Goal: Find specific page/section: Find specific page/section

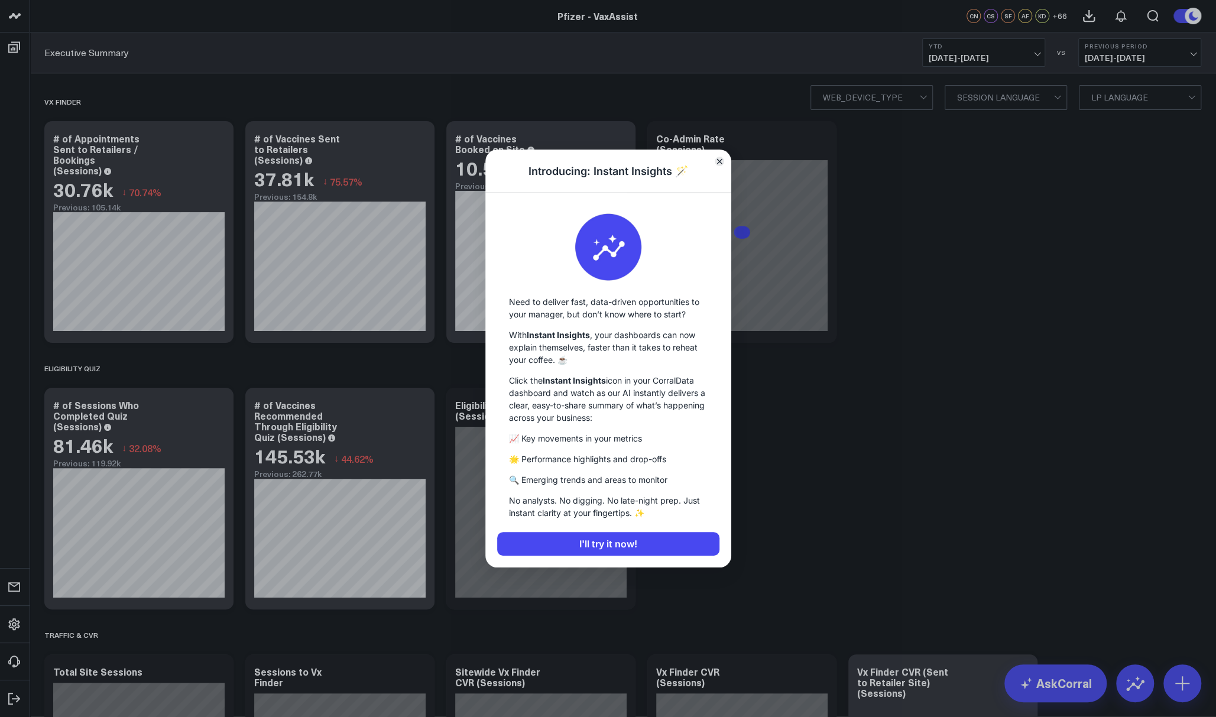
click at [719, 160] on icon "Close" at bounding box center [719, 161] width 5 height 5
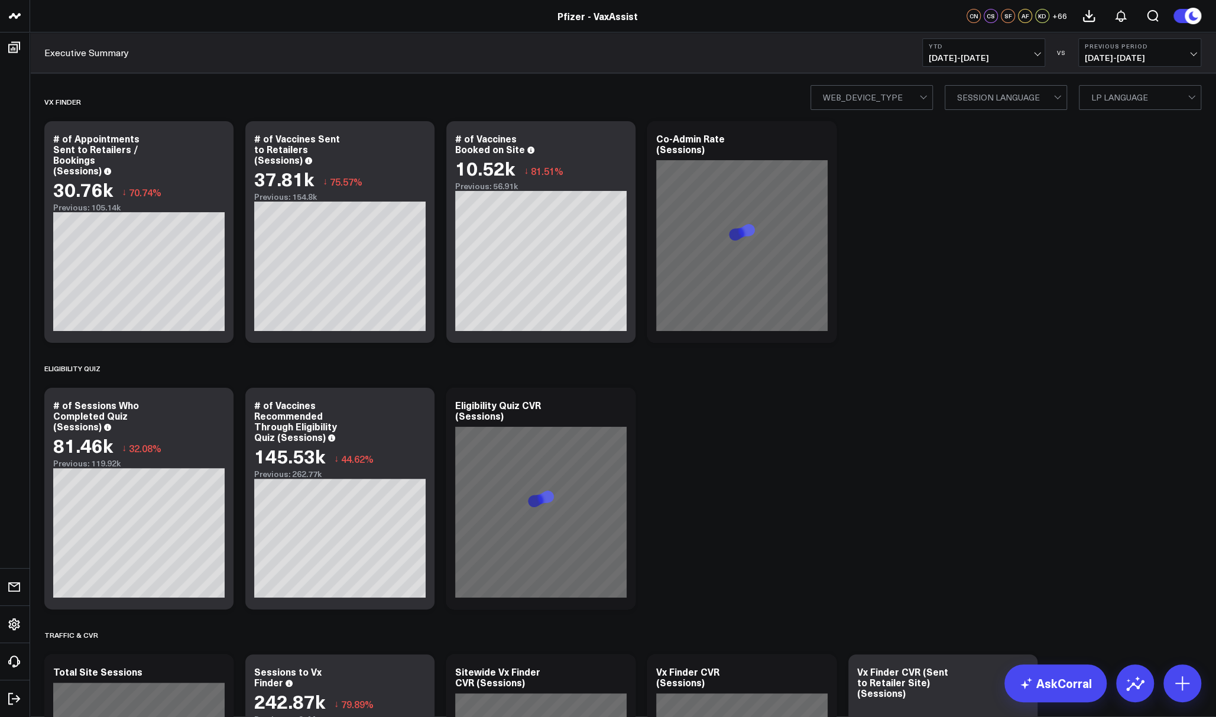
click at [1000, 57] on span "[DATE] - [DATE]" at bounding box center [984, 57] width 110 height 9
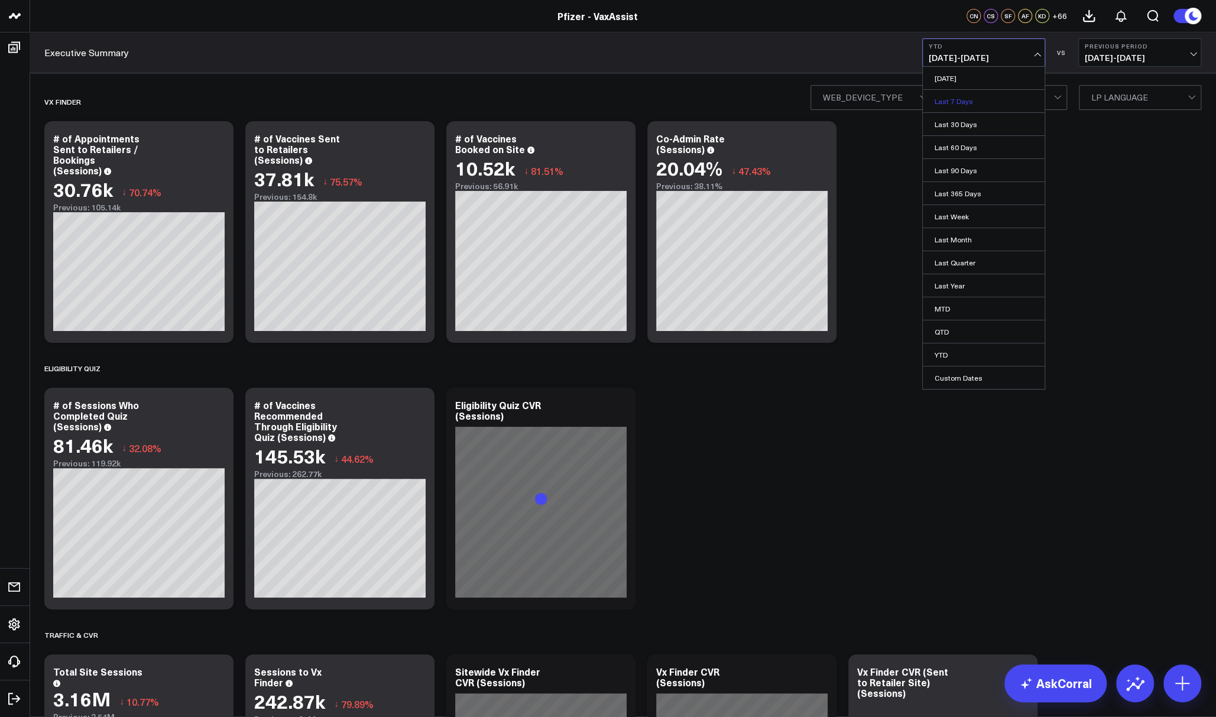
click at [980, 101] on link "Last 7 Days" at bounding box center [984, 101] width 122 height 22
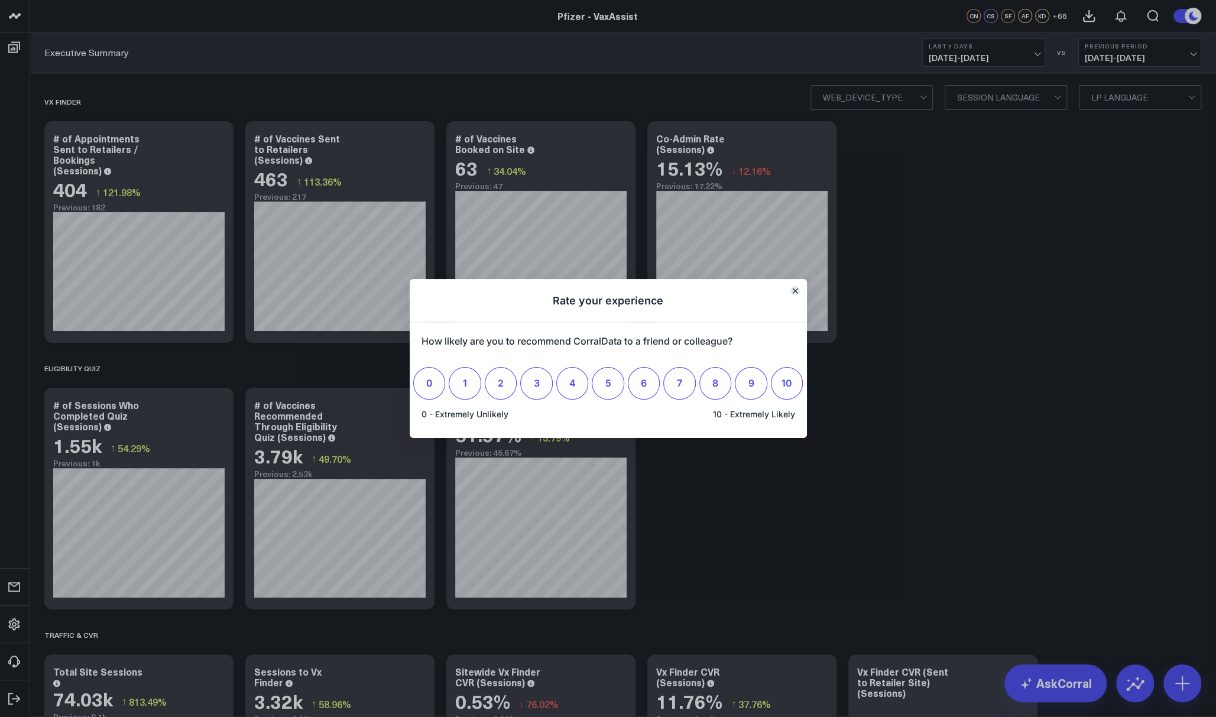
click at [795, 294] on icon "Close" at bounding box center [795, 291] width 6 height 6
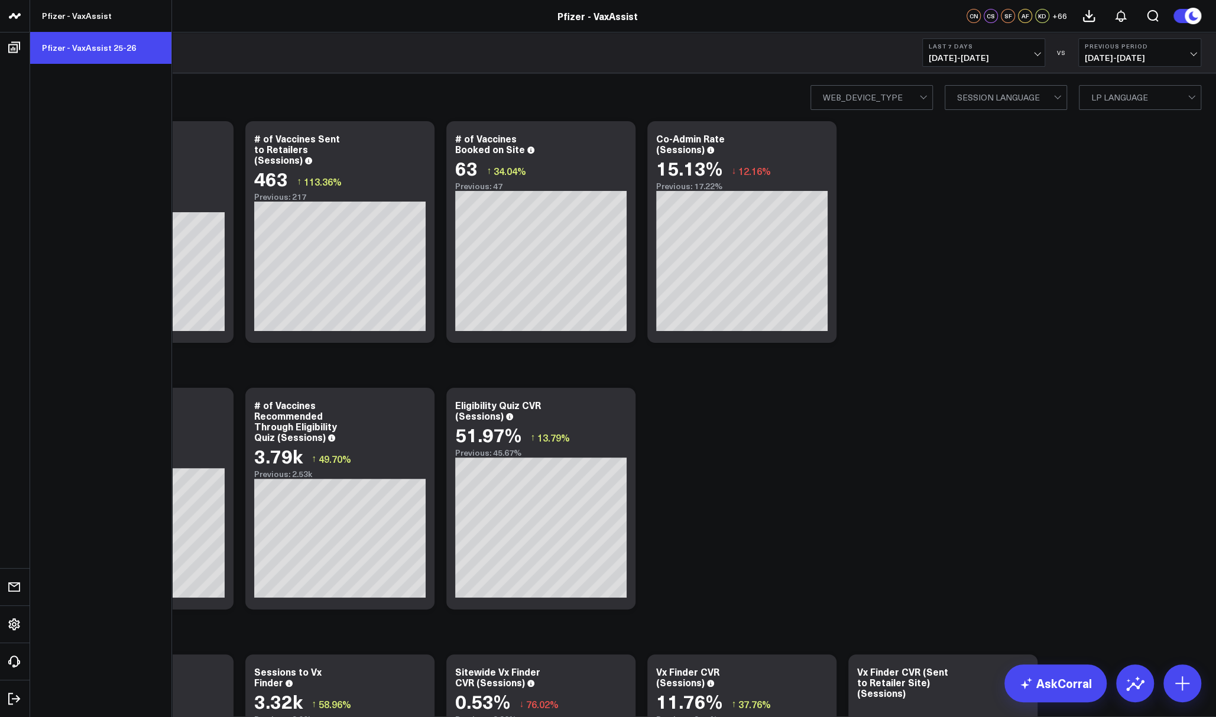
click at [108, 51] on link "Pfizer - VaxAssist 25-26" at bounding box center [100, 48] width 141 height 32
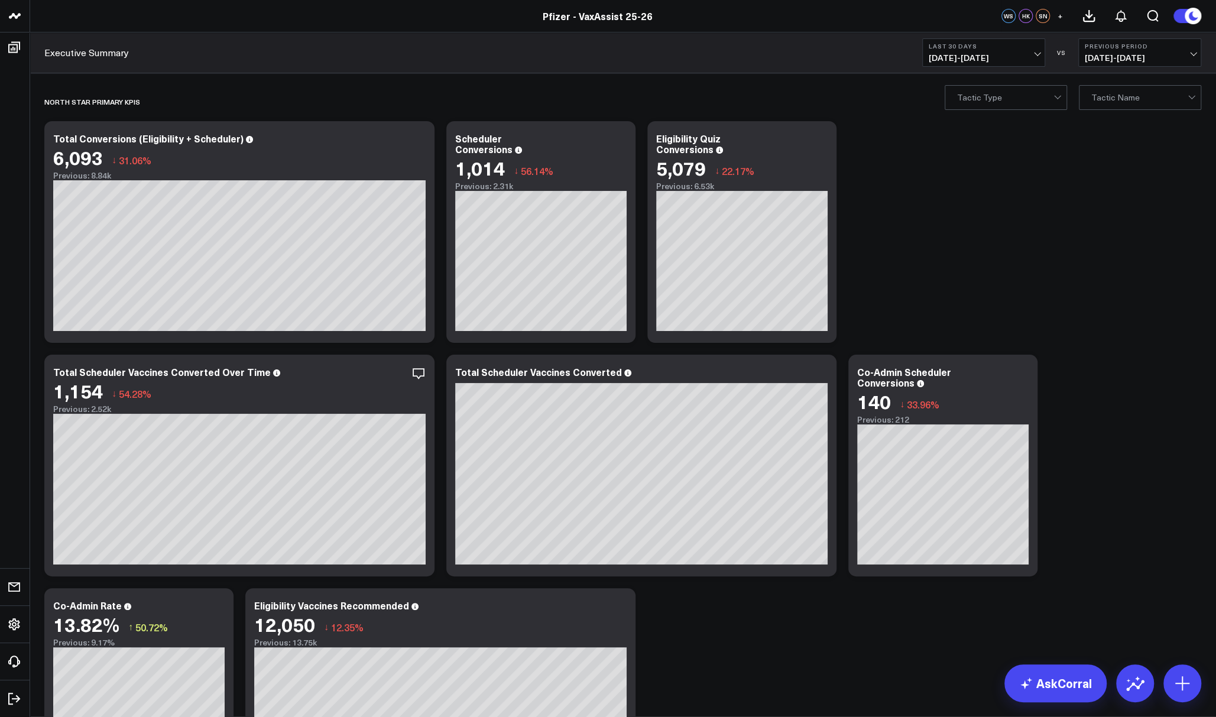
click at [958, 48] on b "Last 30 Days" at bounding box center [984, 46] width 110 height 7
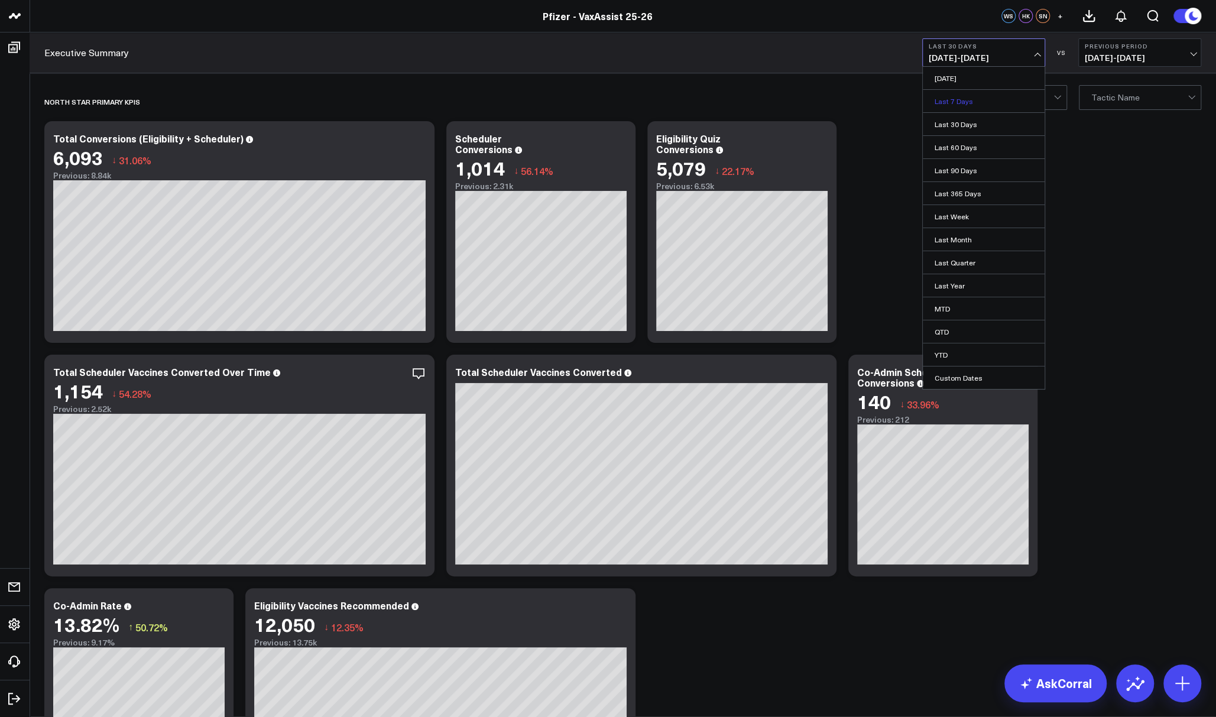
click at [948, 98] on link "Last 7 Days" at bounding box center [984, 101] width 122 height 22
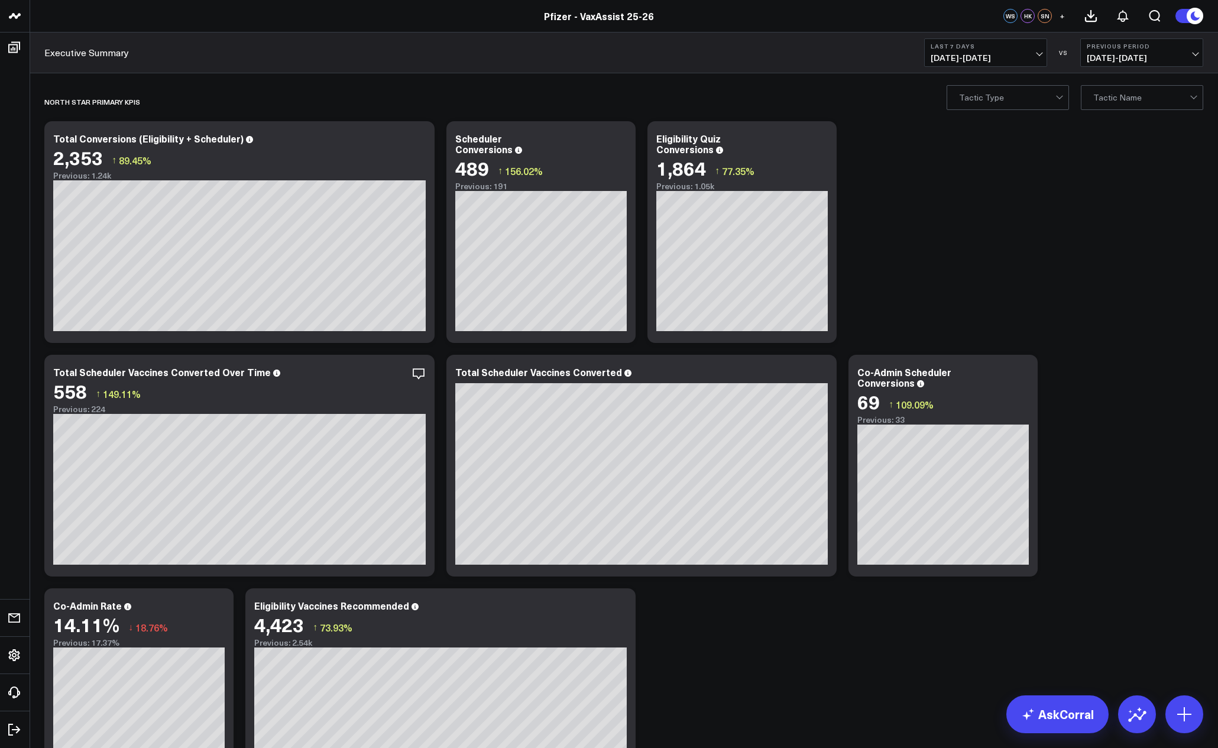
click at [1012, 54] on span "[DATE] - [DATE]" at bounding box center [986, 57] width 110 height 9
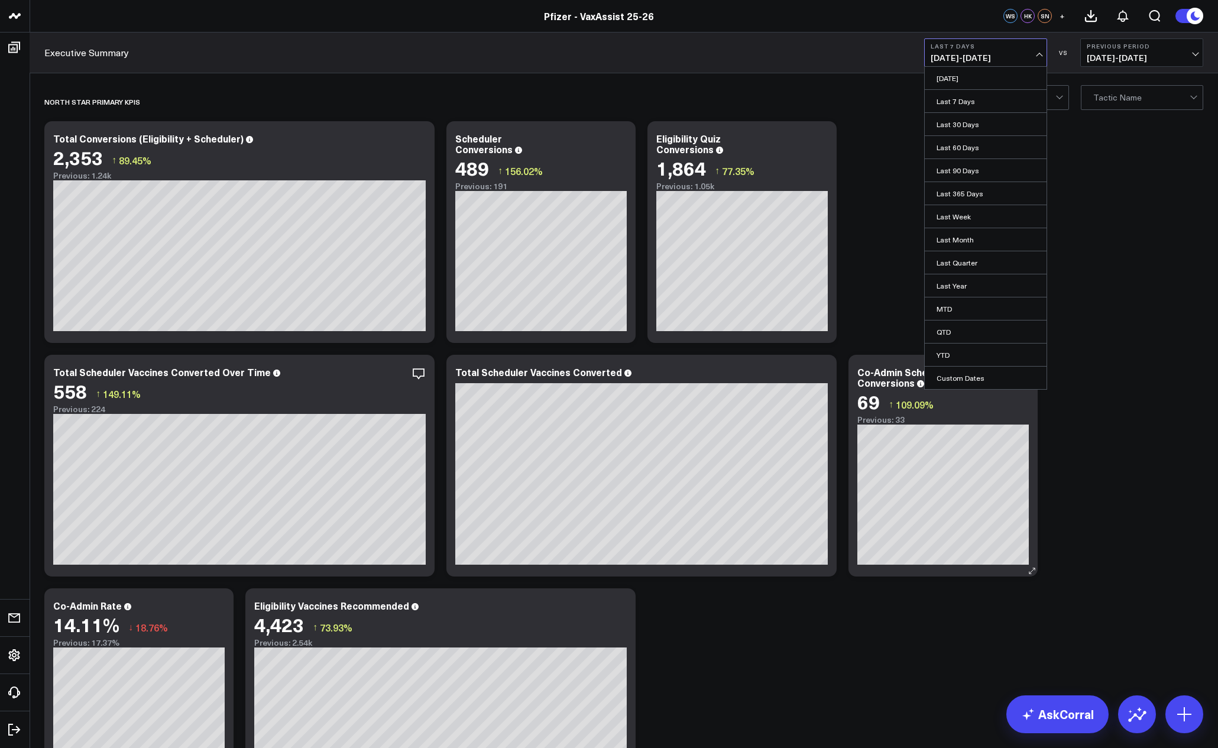
click at [966, 372] on link "Custom Dates" at bounding box center [986, 378] width 122 height 22
select select "7"
select select "2025"
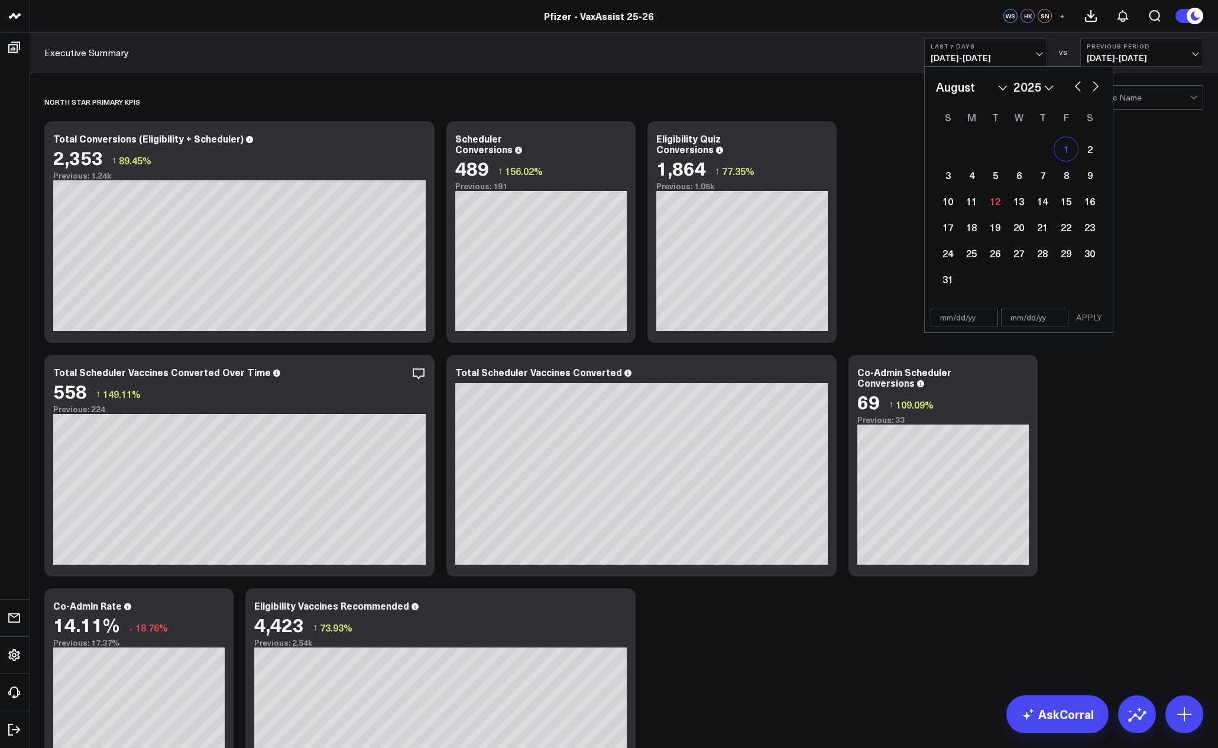
click at [1064, 150] on div "1" at bounding box center [1066, 149] width 24 height 24
select select "7"
select select "2025"
type input "[DATE]"
click at [1036, 177] on div "7" at bounding box center [1043, 175] width 24 height 24
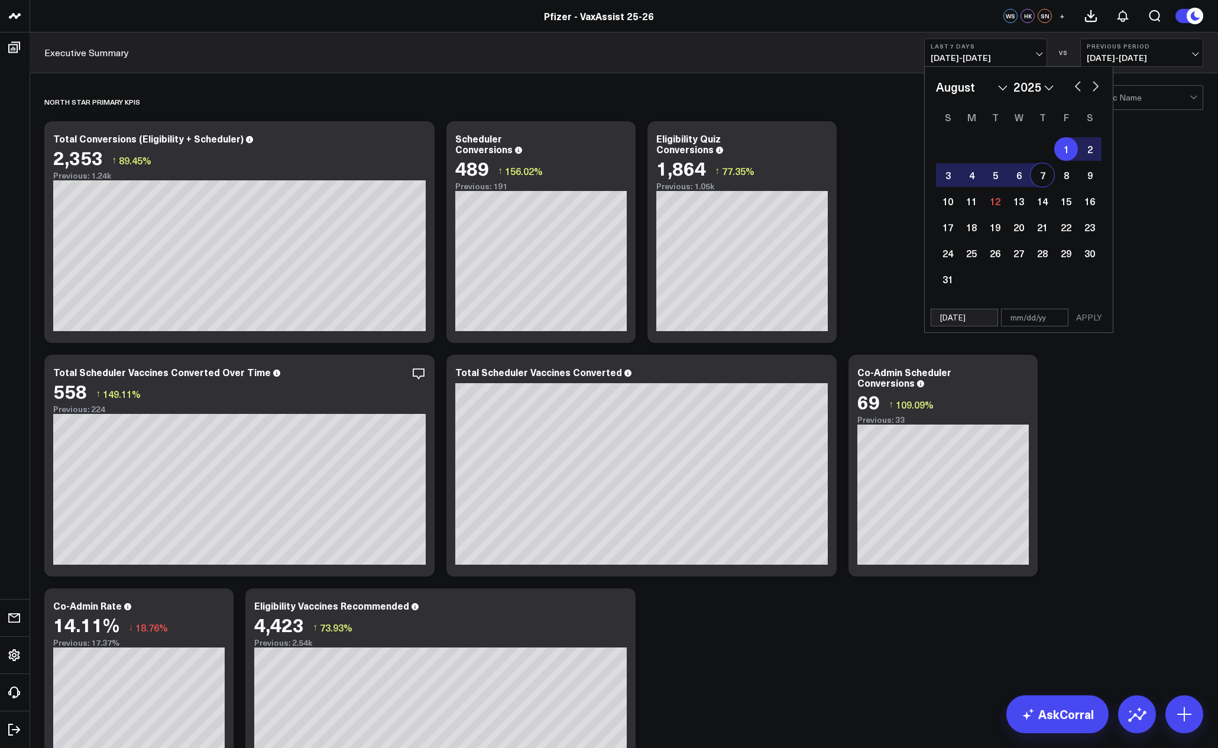
type input "[DATE]"
select select "7"
select select "2025"
click at [1096, 313] on button "APPLY" at bounding box center [1088, 318] width 35 height 18
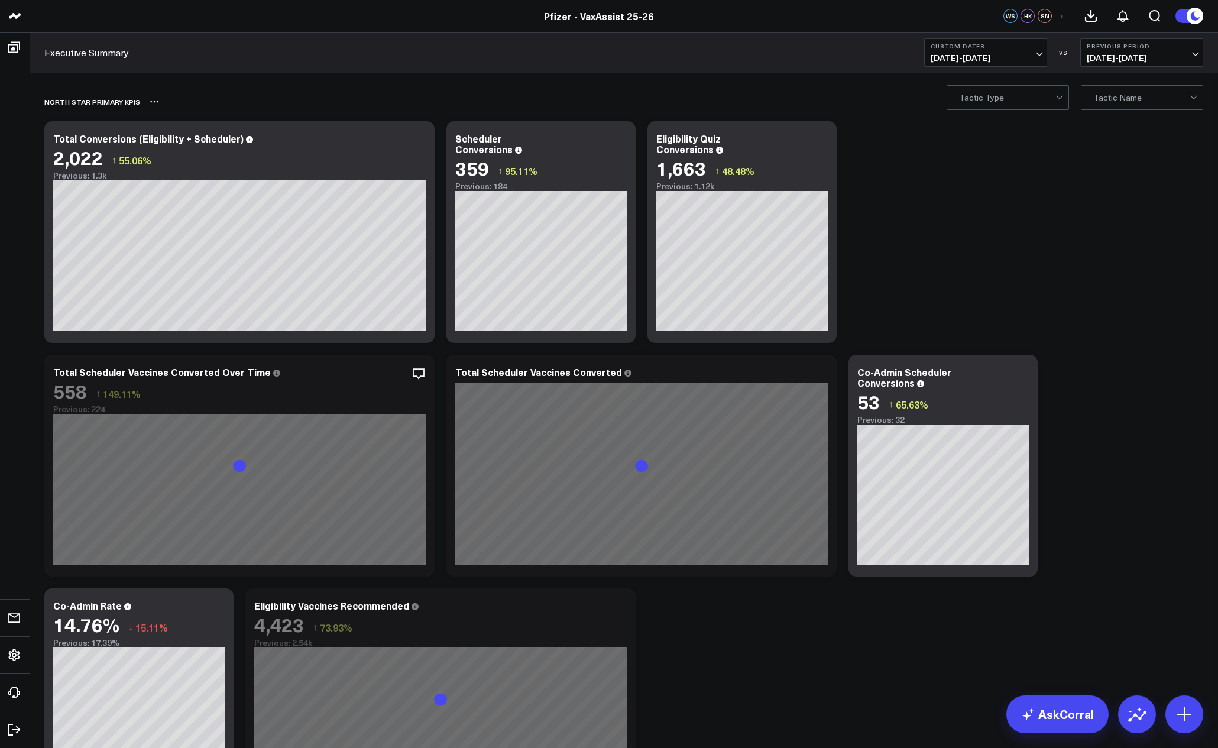
click at [743, 97] on div "North Star Primary KPIs" at bounding box center [555, 101] width 1023 height 27
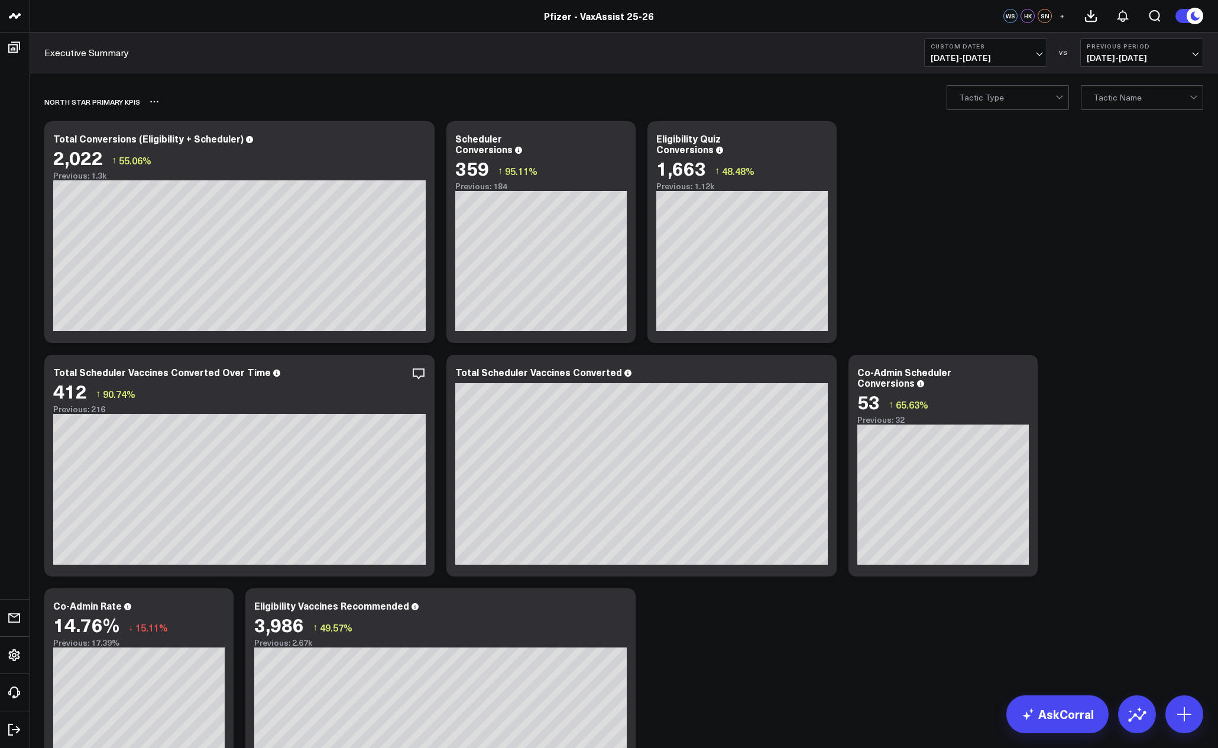
drag, startPoint x: 780, startPoint y: 93, endPoint x: 772, endPoint y: 96, distance: 9.0
click at [780, 93] on div "North Star Primary KPIs" at bounding box center [555, 101] width 1023 height 27
click at [555, 59] on div "Executive Summary Custom Dates [DATE] - [DATE] VS Previous Period [DATE] - [DAT…" at bounding box center [624, 53] width 1188 height 41
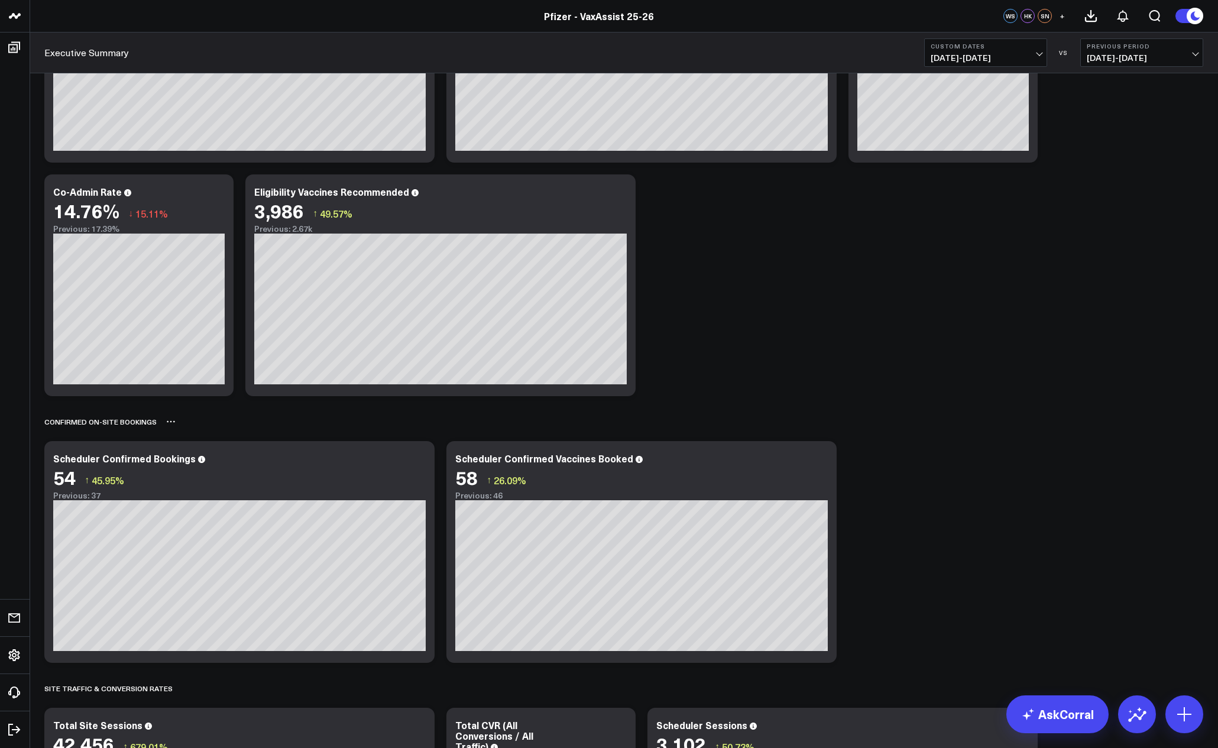
scroll to position [591, 0]
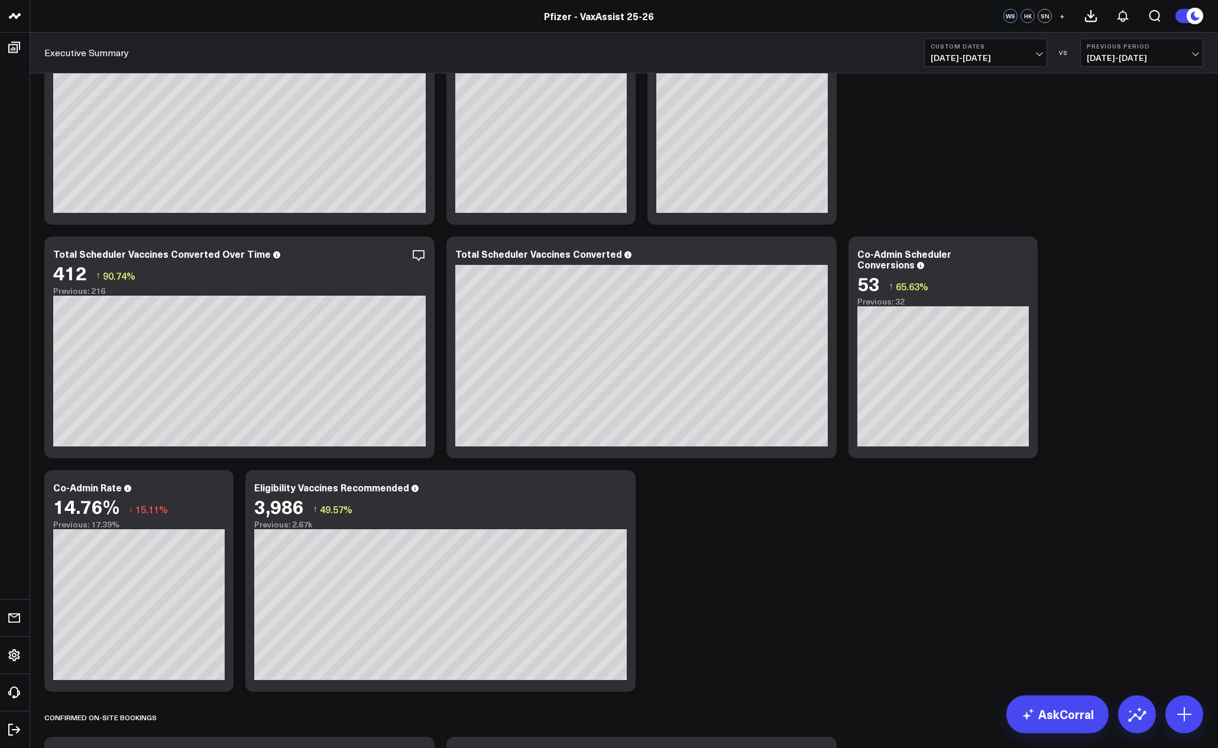
scroll to position [0, 0]
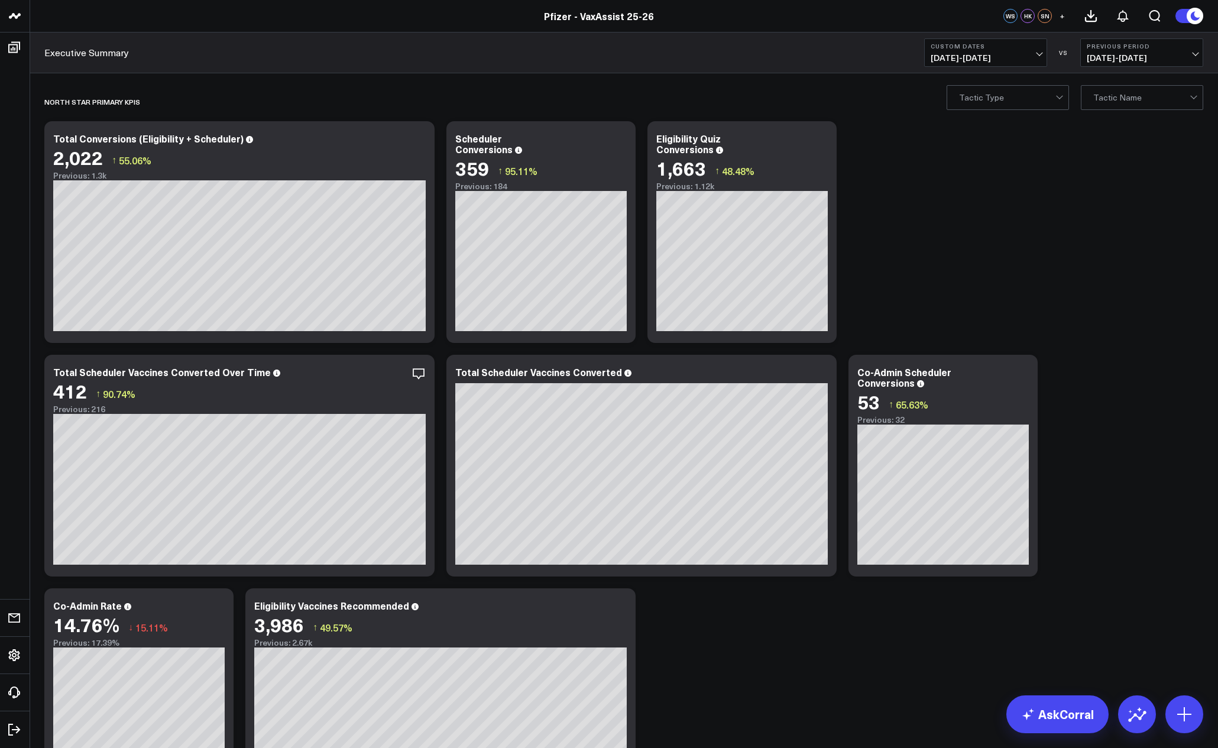
click at [851, 63] on div "Executive Summary Custom Dates [DATE] - [DATE] VS Previous Period [DATE] - [DAT…" at bounding box center [624, 53] width 1188 height 41
